Goal: Complete application form

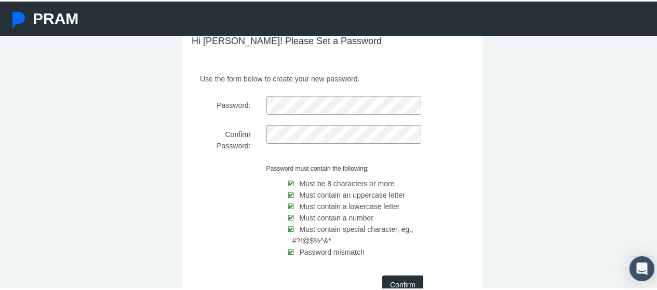
scroll to position [119, 0]
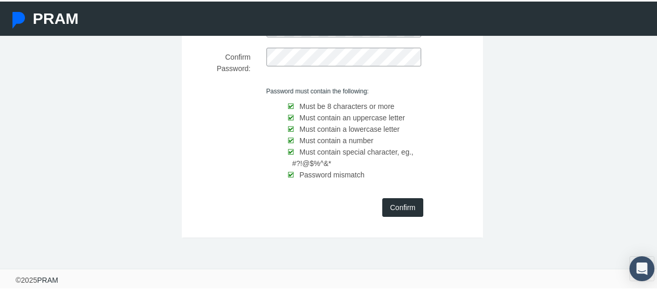
click at [405, 206] on input "Confirm" at bounding box center [402, 206] width 41 height 19
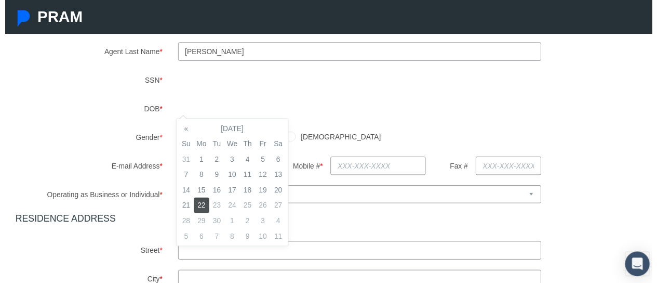
scroll to position [182, 0]
click at [471, 138] on div "Agent First Name * [PERSON_NAME] Agent Middle Name Agent Last Name * *" at bounding box center [332, 225] width 644 height 481
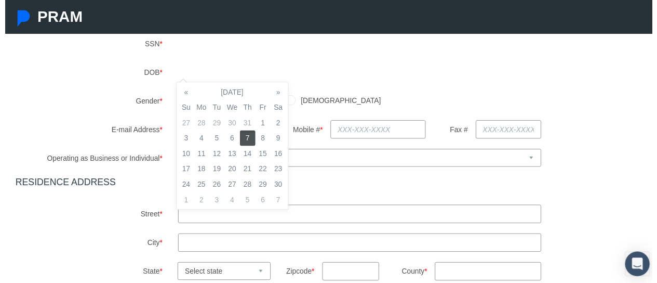
scroll to position [220, 0]
click at [586, 104] on div "[DEMOGRAPHIC_DATA] [DEMOGRAPHIC_DATA]" at bounding box center [415, 101] width 495 height 18
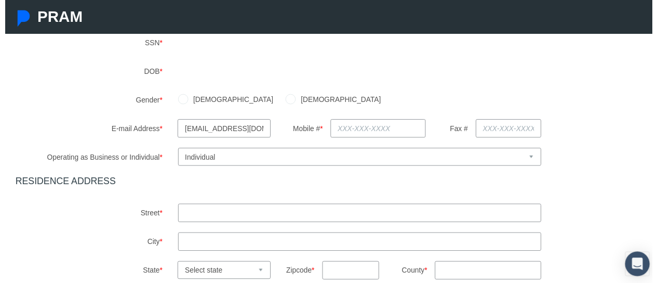
click at [181, 100] on input "[DEMOGRAPHIC_DATA]" at bounding box center [181, 100] width 10 height 10
radio input "true"
click at [385, 134] on input "text" at bounding box center [378, 130] width 97 height 19
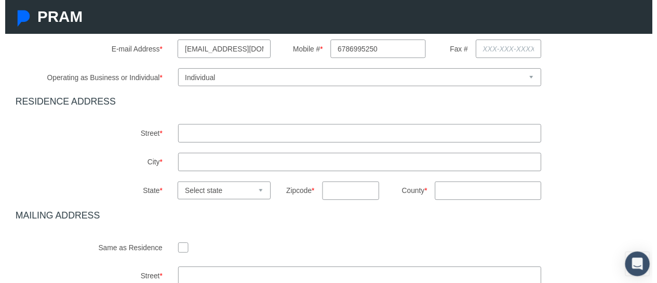
scroll to position [302, 0]
click at [498, 134] on input "text" at bounding box center [360, 134] width 369 height 19
type input "[PHONE_NUMBER]"
type input "434 Gadwall Cir"
type input "J"
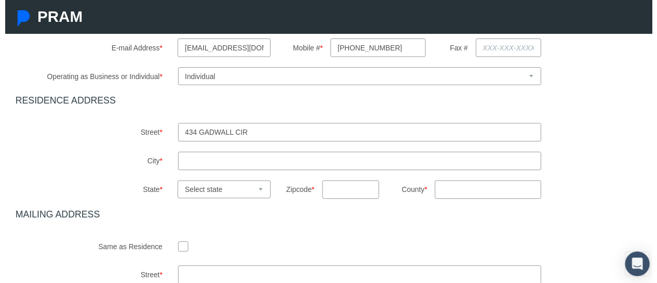
type input "Jefferson"
select select "GA"
type input "30549"
type input "GA"
click at [176, 251] on input "checkbox" at bounding box center [181, 249] width 10 height 10
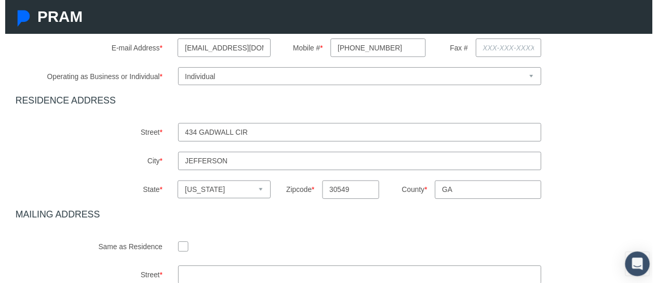
checkbox input "true"
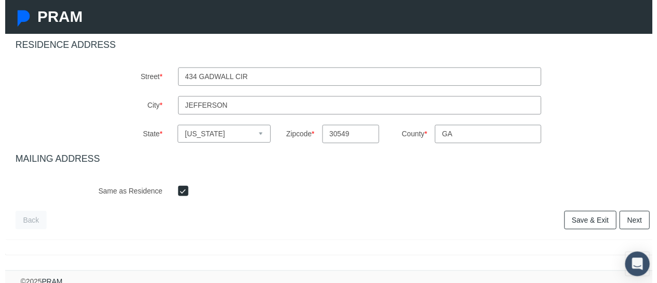
scroll to position [372, 0]
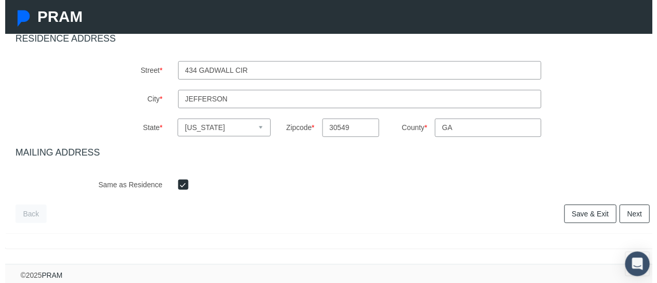
click at [633, 207] on link "Next" at bounding box center [639, 216] width 31 height 19
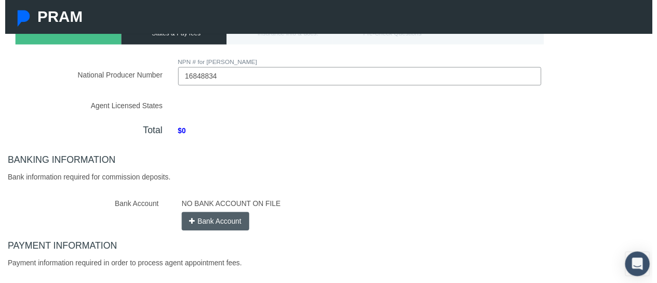
scroll to position [111, 0]
type input "16848834"
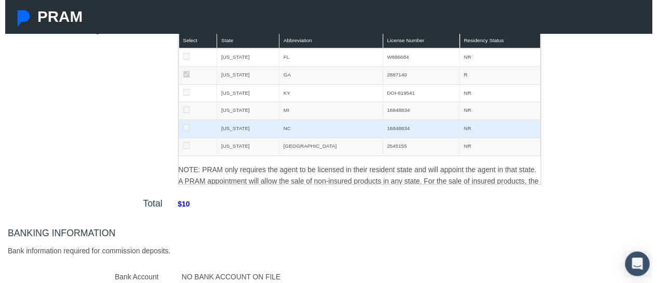
click at [590, 198] on div "Total $10" at bounding box center [333, 210] width 660 height 24
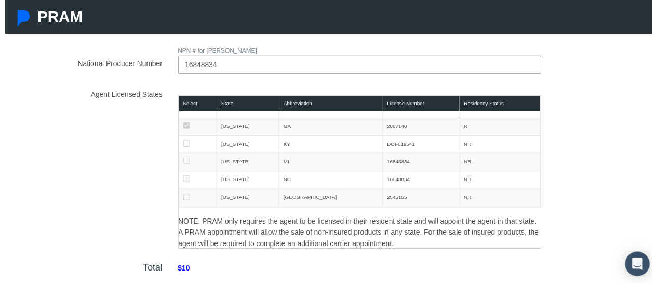
scroll to position [122, 0]
